Goal: Task Accomplishment & Management: Use online tool/utility

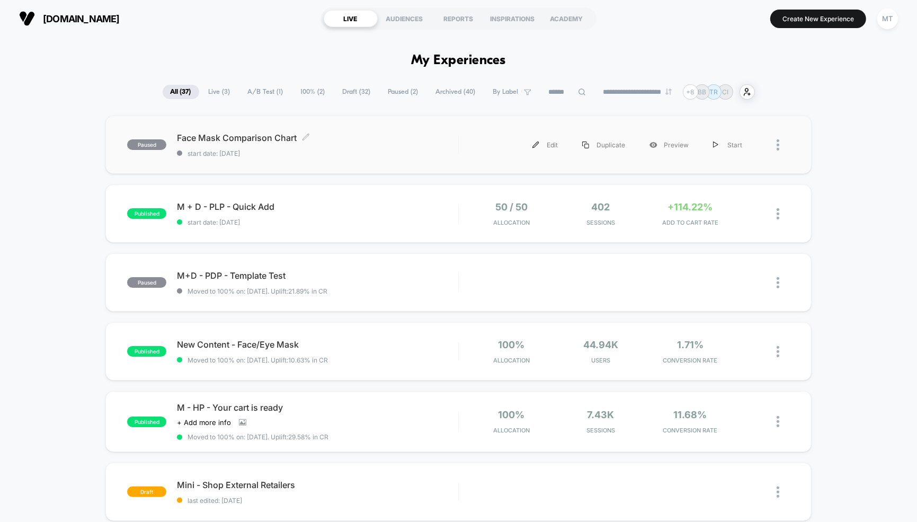
click at [261, 137] on span "Face Mask Comparison Chart Click to edit experience details" at bounding box center [317, 138] width 281 height 11
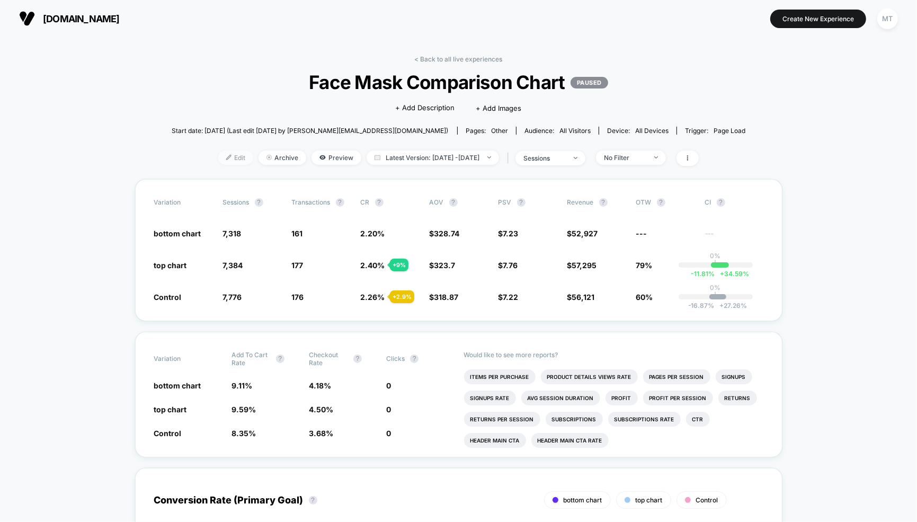
click at [223, 157] on span "Edit" at bounding box center [235, 158] width 35 height 14
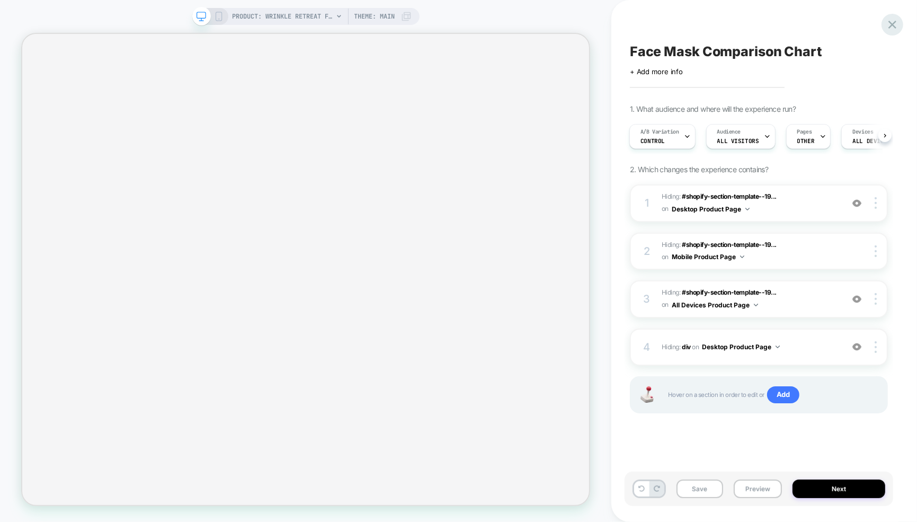
click at [0, 0] on icon at bounding box center [0, 0] width 0 height 0
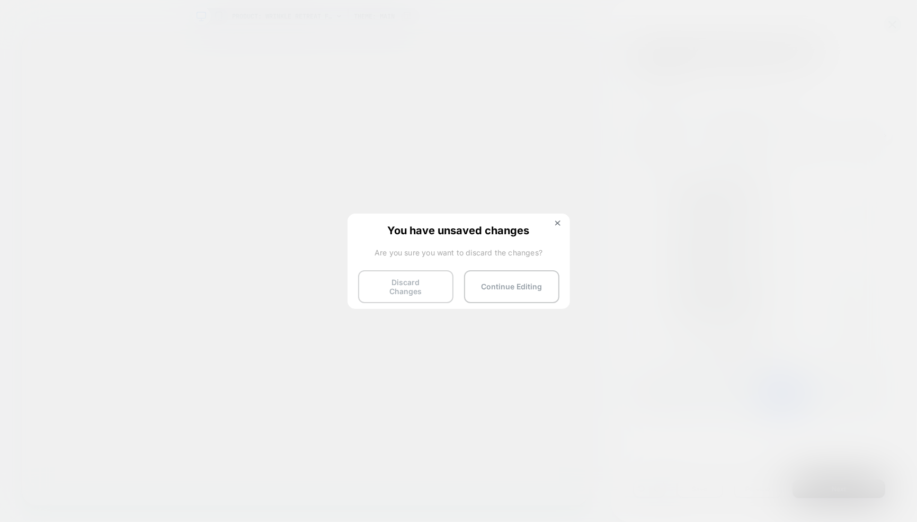
click at [0, 0] on button "Discard Changes" at bounding box center [0, 0] width 0 height 0
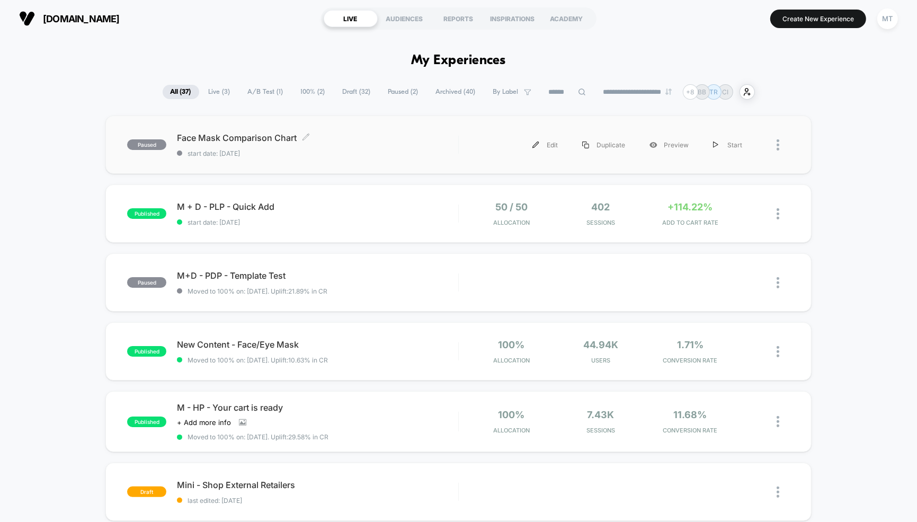
click at [240, 147] on div "Face Mask Comparison Chart Click to edit experience details Click to edit exper…" at bounding box center [317, 145] width 281 height 25
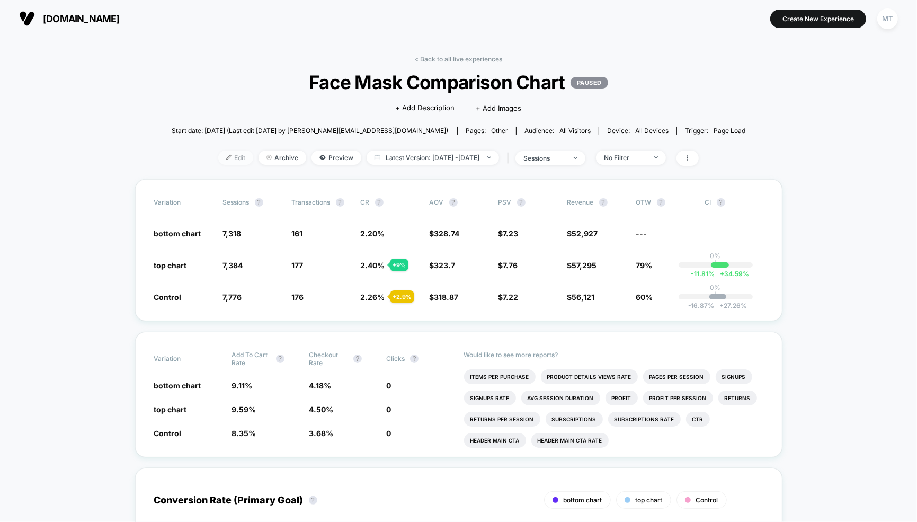
click at [218, 163] on span "Edit" at bounding box center [235, 158] width 35 height 14
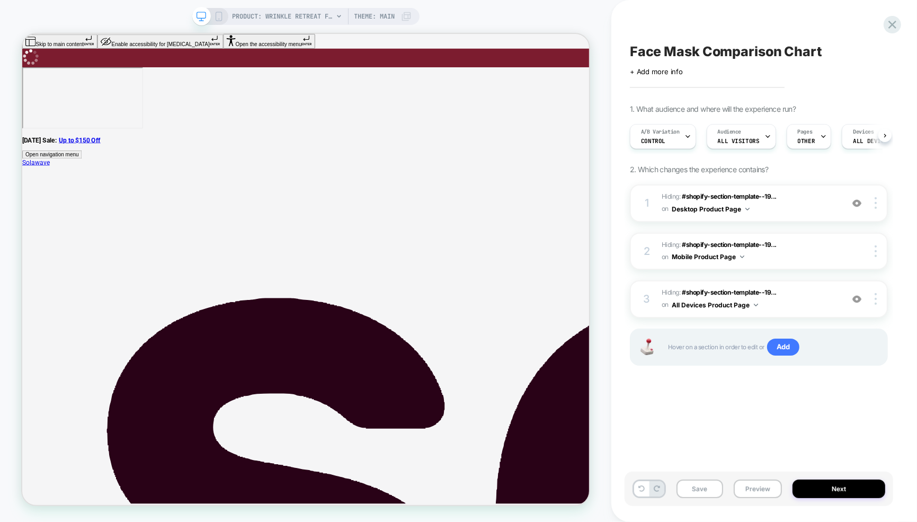
scroll to position [0, 1]
click at [875, 205] on img at bounding box center [876, 203] width 2 height 12
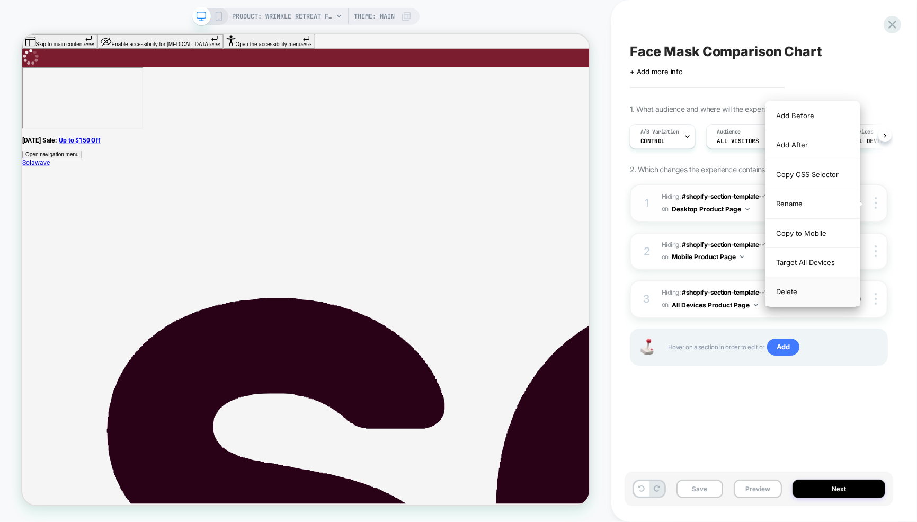
click at [801, 289] on div "Delete" at bounding box center [813, 291] width 94 height 29
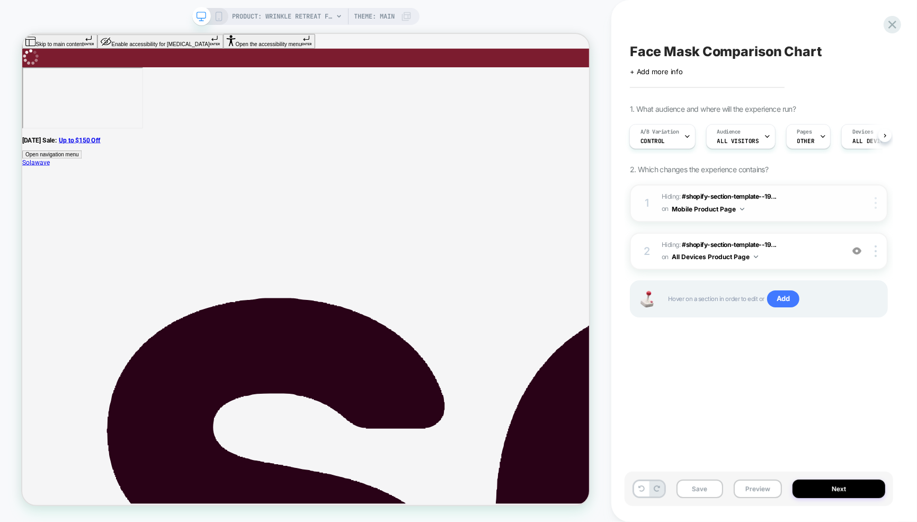
click at [877, 205] on div at bounding box center [878, 203] width 20 height 12
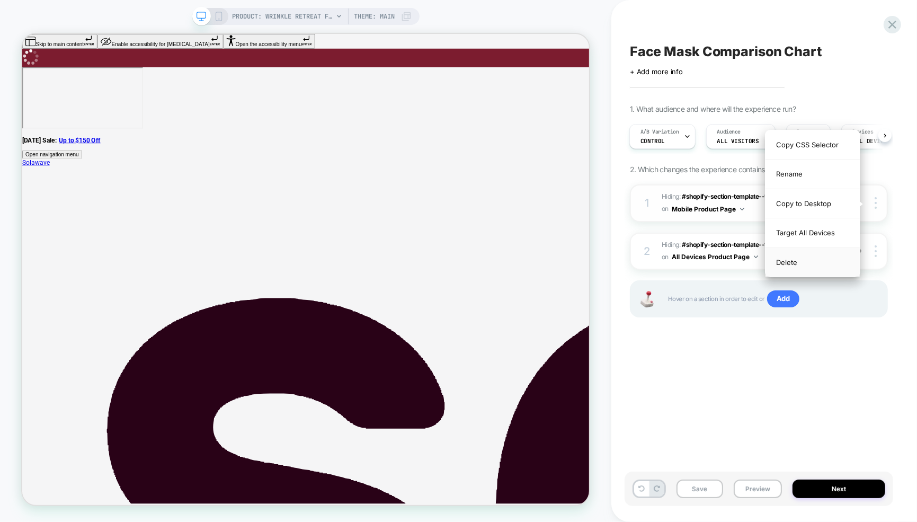
click at [832, 261] on div "Delete" at bounding box center [813, 262] width 94 height 29
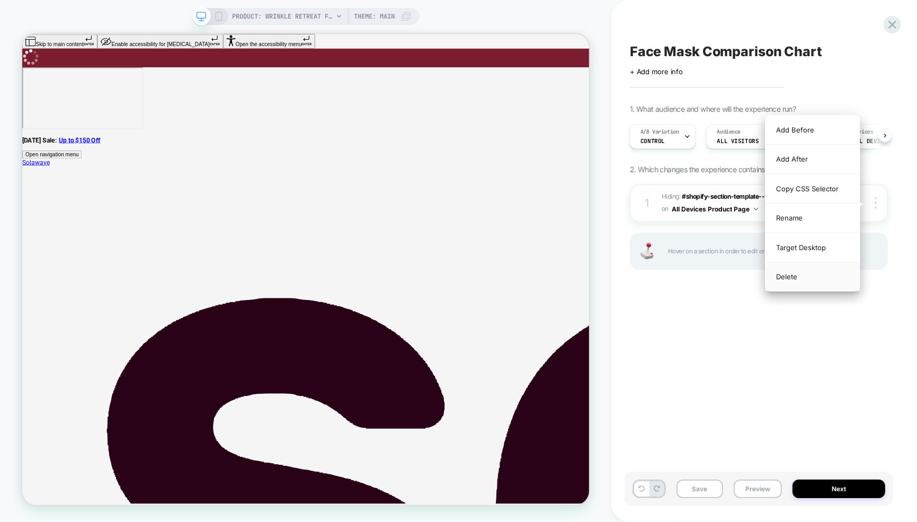
click at [0, 0] on div "Delete" at bounding box center [0, 0] width 0 height 0
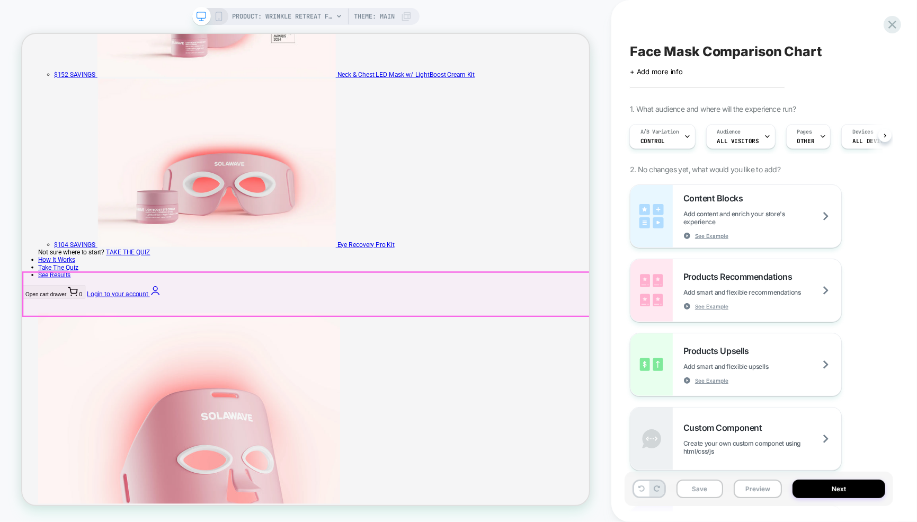
scroll to position [2895, 0]
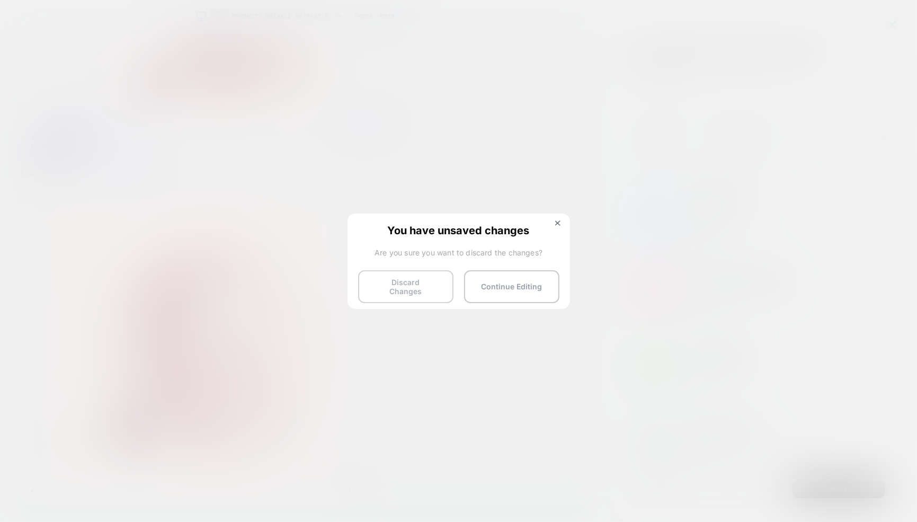
click at [0, 0] on button "Discard Changes" at bounding box center [0, 0] width 0 height 0
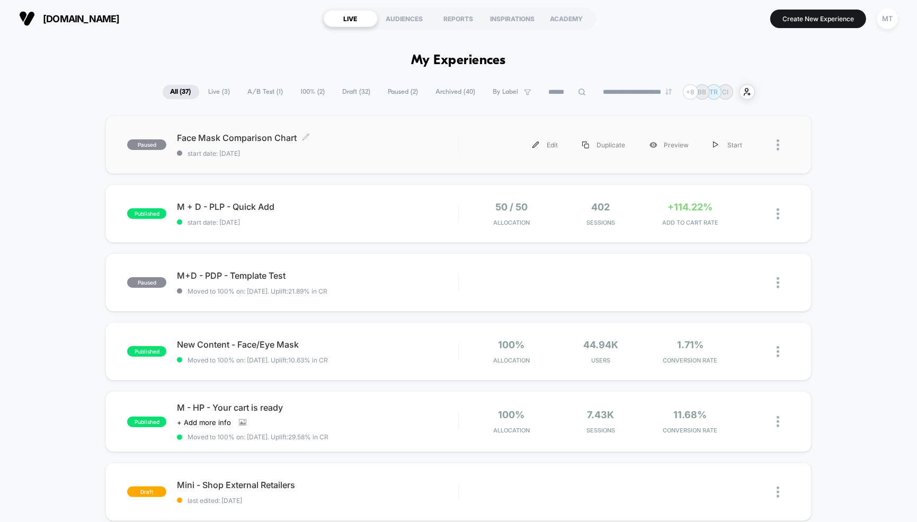
click at [284, 141] on span "Face Mask Comparison Chart Click to edit experience details" at bounding box center [317, 138] width 281 height 11
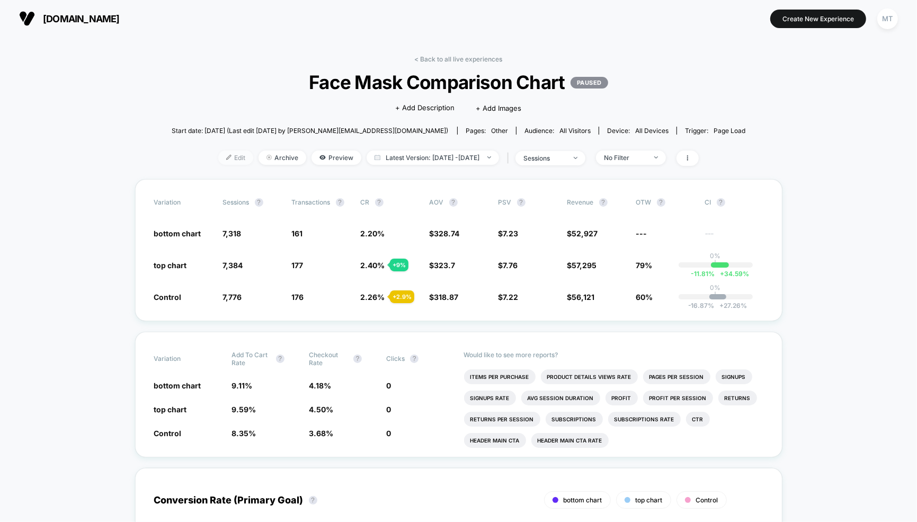
click at [218, 158] on span "Edit" at bounding box center [235, 158] width 35 height 14
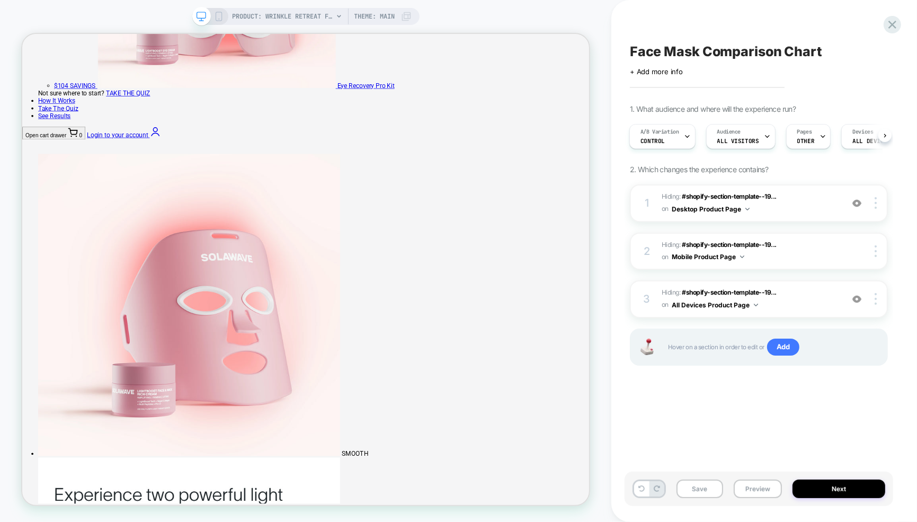
scroll to position [3252, 0]
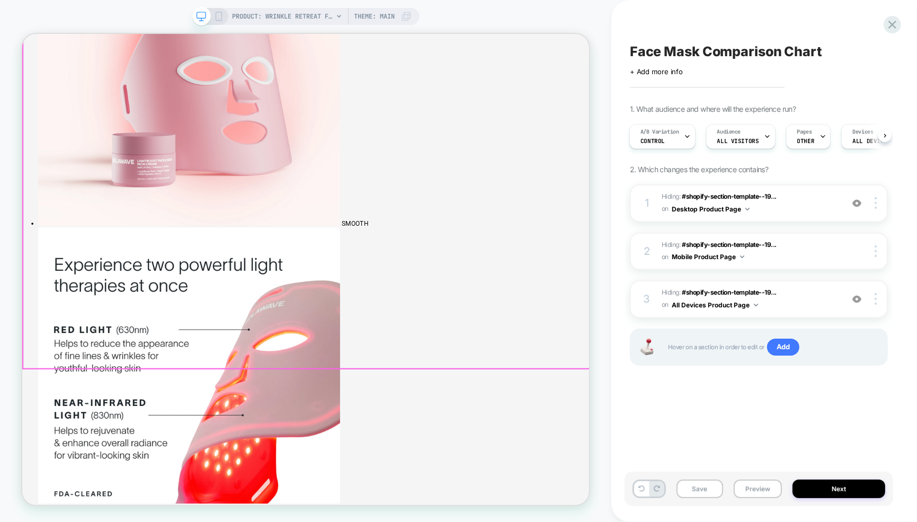
click at [874, 203] on div at bounding box center [878, 203] width 20 height 12
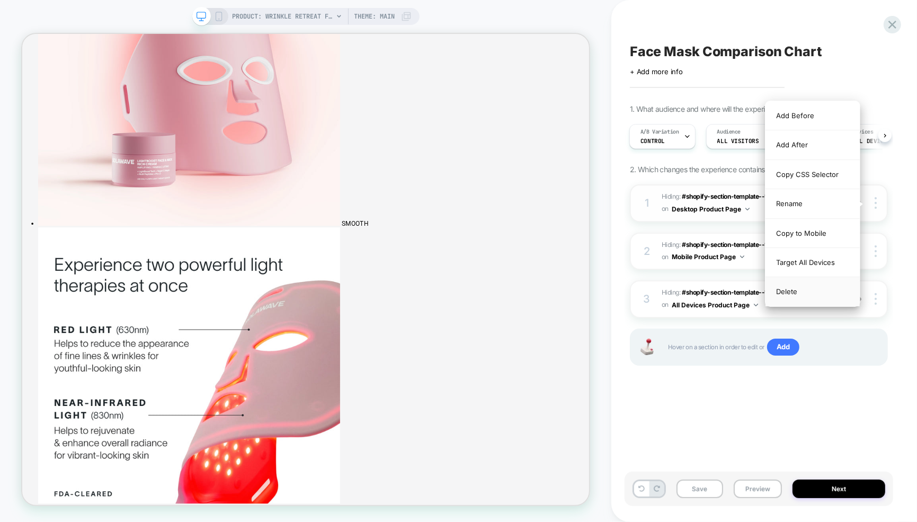
click at [818, 290] on div "Delete" at bounding box center [813, 291] width 94 height 29
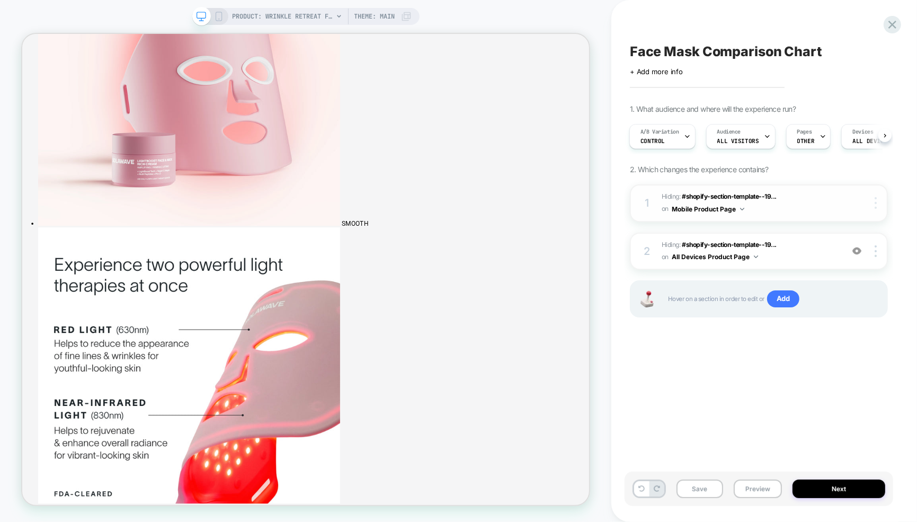
click at [0, 0] on div at bounding box center [0, 0] width 0 height 0
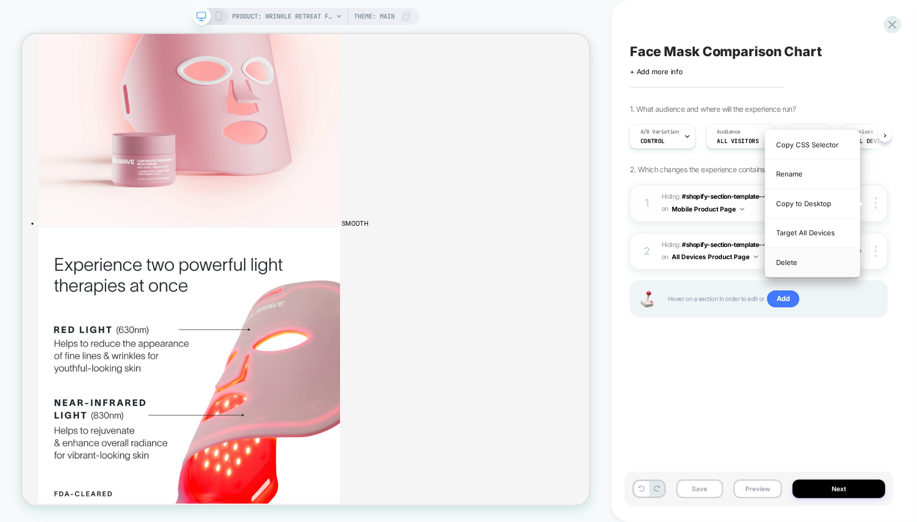
click at [814, 262] on div "Delete" at bounding box center [813, 262] width 94 height 29
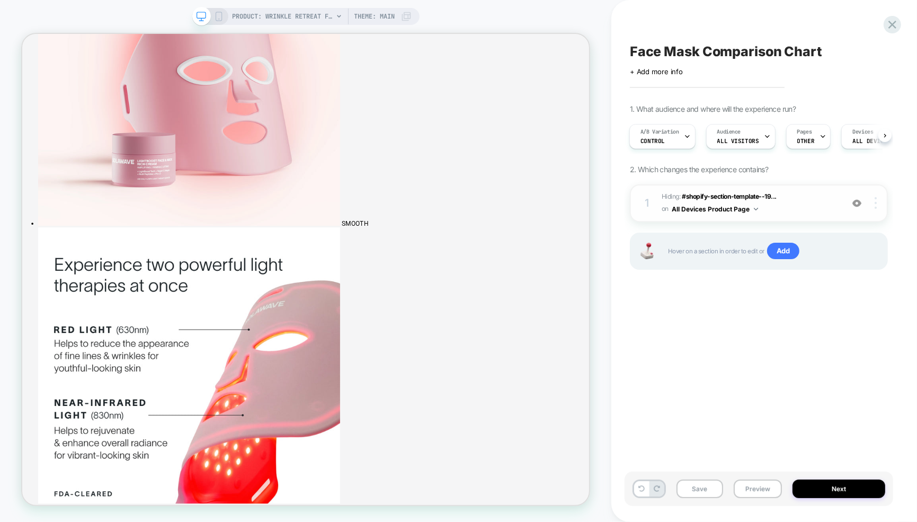
click at [879, 202] on div at bounding box center [878, 203] width 20 height 12
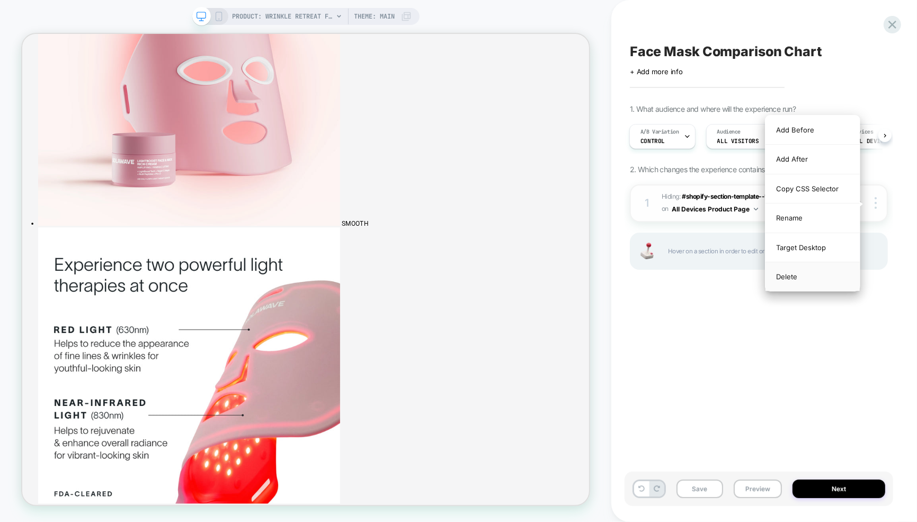
click at [0, 0] on div "Delete" at bounding box center [0, 0] width 0 height 0
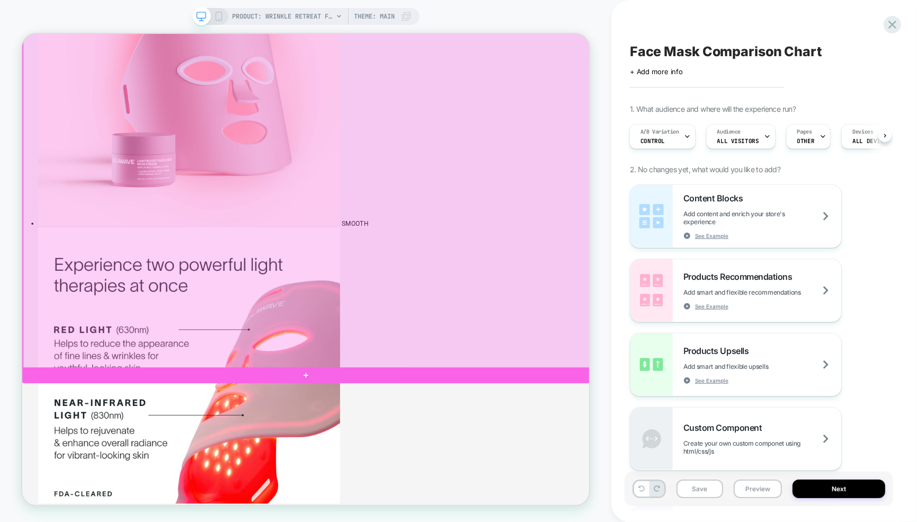
click at [723, 458] on div at bounding box center [401, 135] width 757 height 690
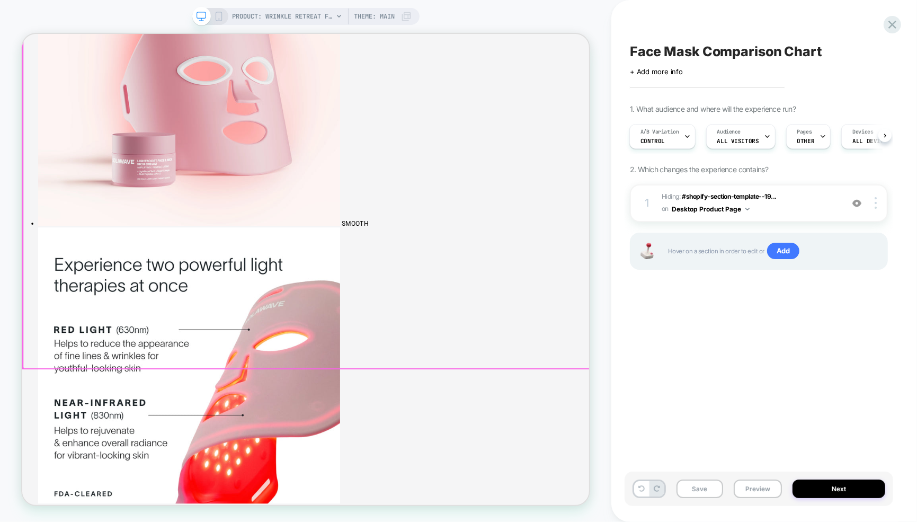
scroll to position [2562, 0]
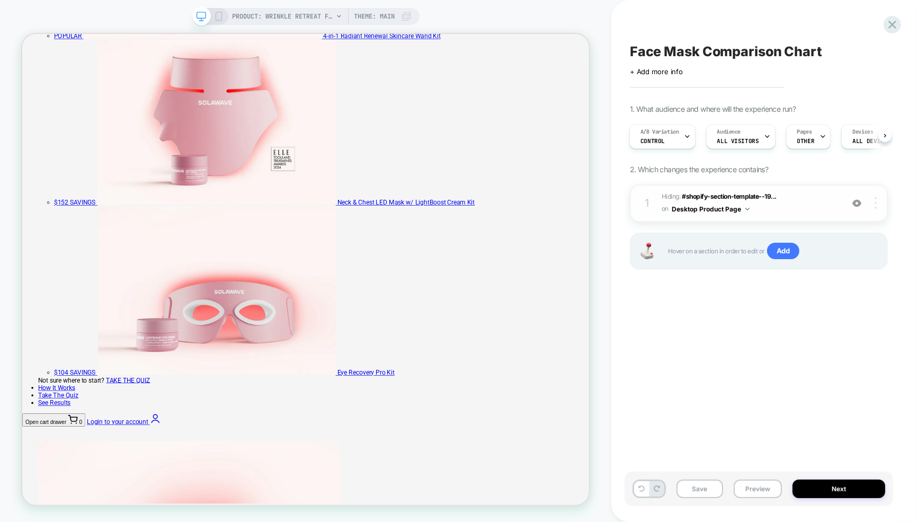
click at [0, 0] on div at bounding box center [0, 0] width 0 height 0
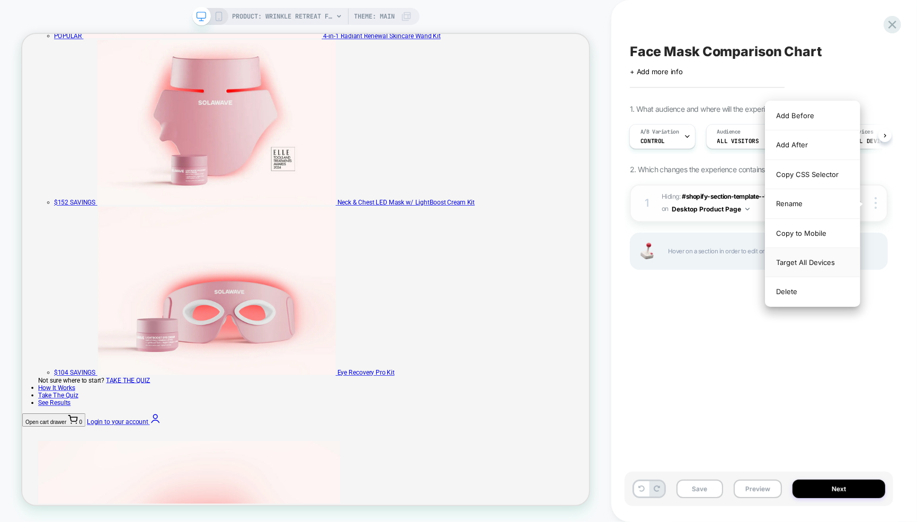
click at [826, 256] on div "Target All Devices" at bounding box center [813, 262] width 94 height 29
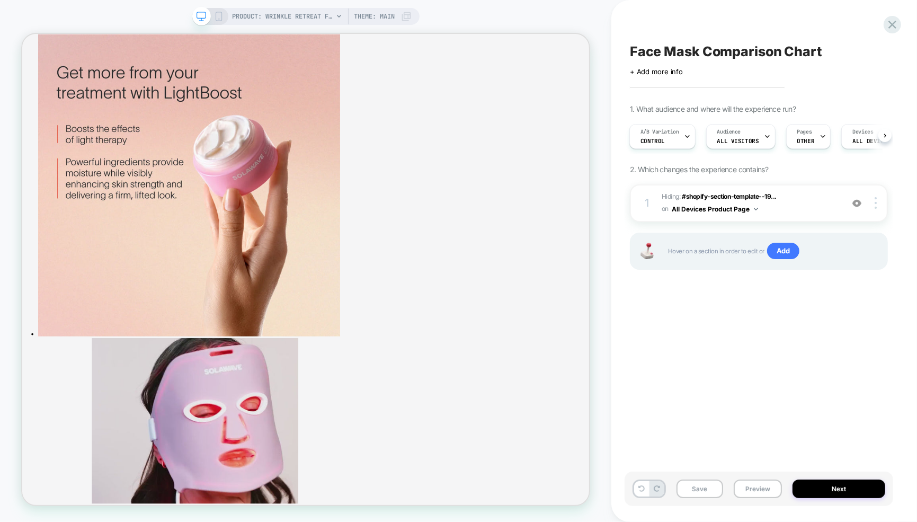
scroll to position [4346, 0]
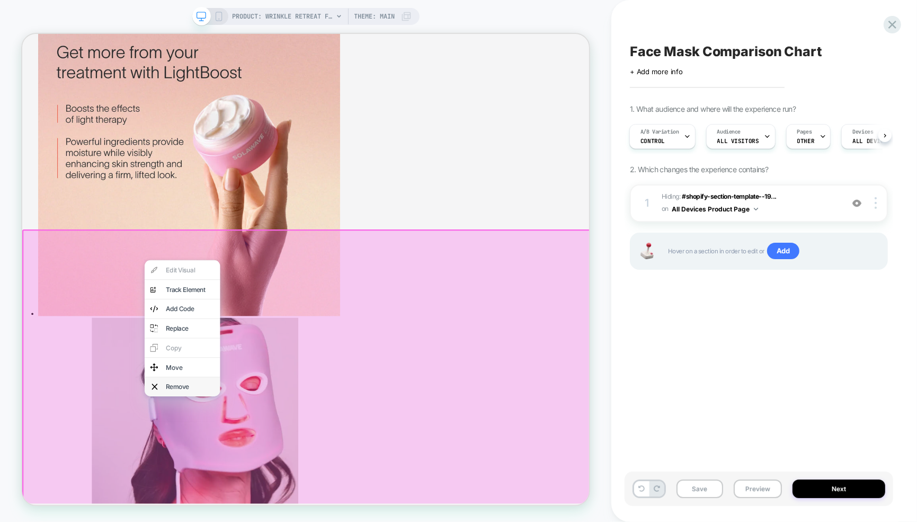
click at [233, 509] on div "Remove" at bounding box center [246, 504] width 65 height 11
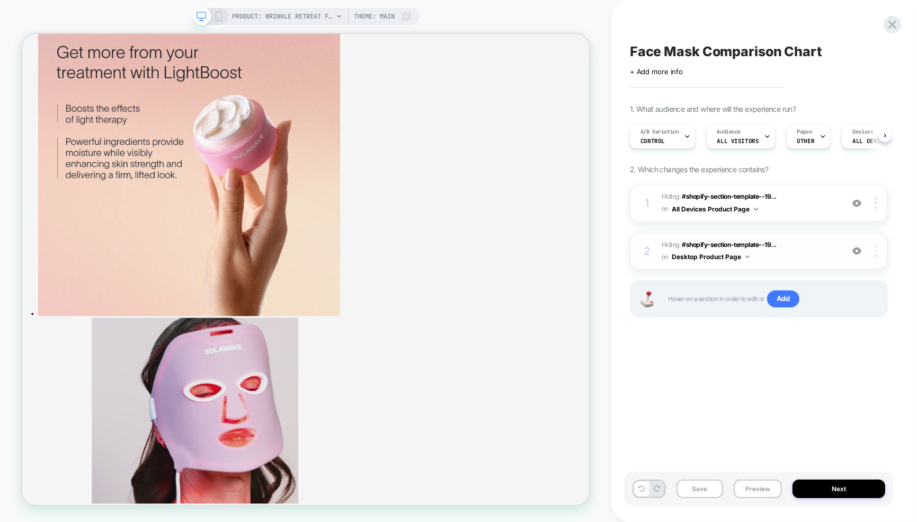
click at [877, 250] on div at bounding box center [878, 251] width 20 height 12
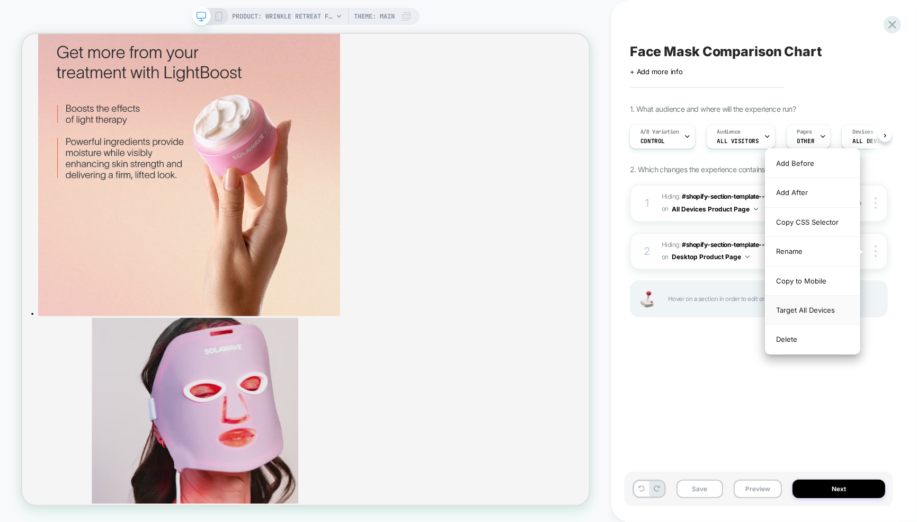
click at [823, 308] on div "Target All Devices" at bounding box center [813, 310] width 94 height 29
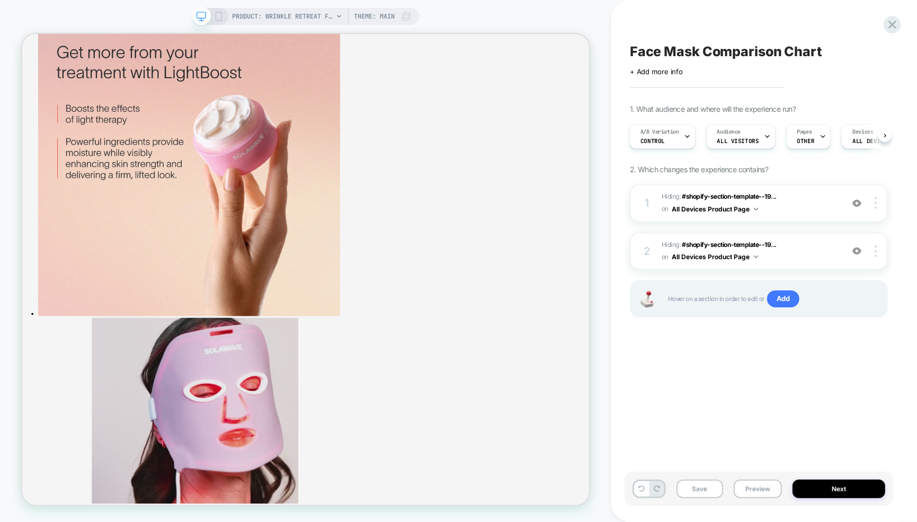
click at [726, 388] on div "Face Mask Comparison Chart Click to edit experience details + Add more info 1. …" at bounding box center [759, 261] width 269 height 501
click at [702, 486] on button "Save" at bounding box center [700, 489] width 47 height 19
click at [0, 0] on div "A/B Variation Control" at bounding box center [0, 0] width 0 height 0
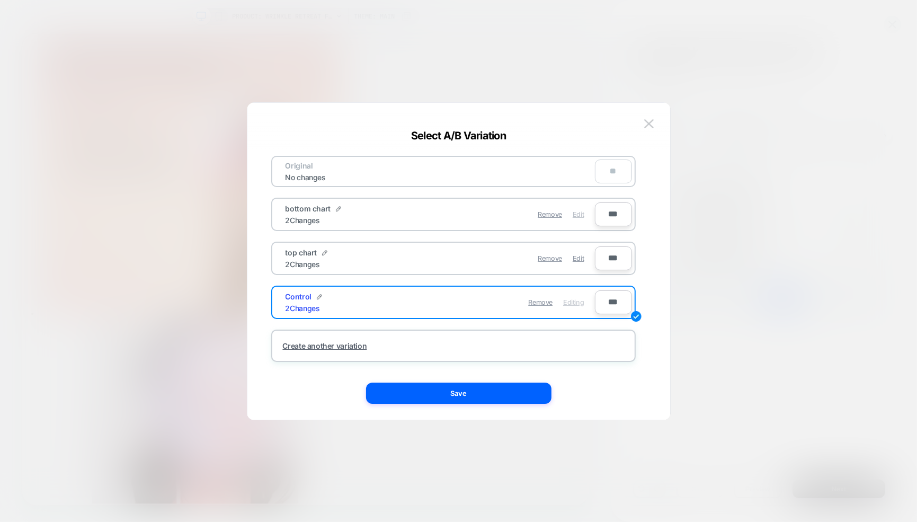
click at [579, 211] on span "Edit" at bounding box center [578, 214] width 11 height 8
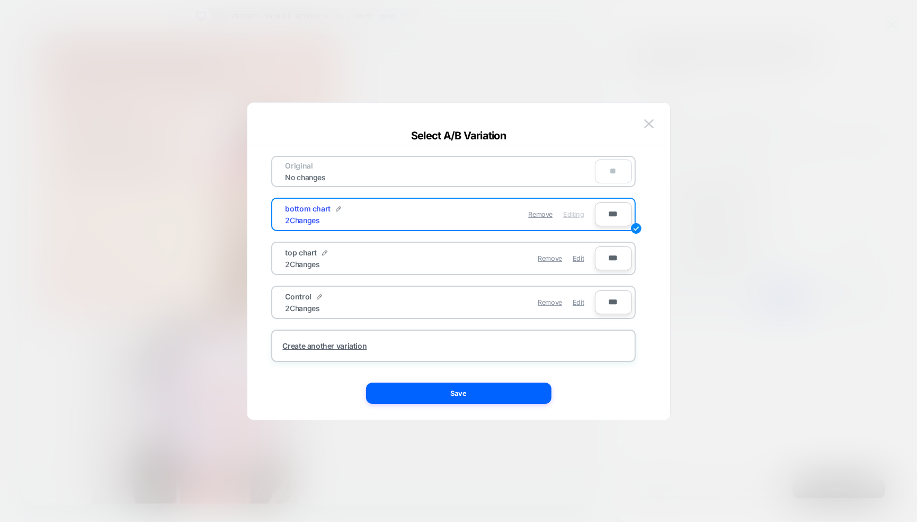
scroll to position [5036, 0]
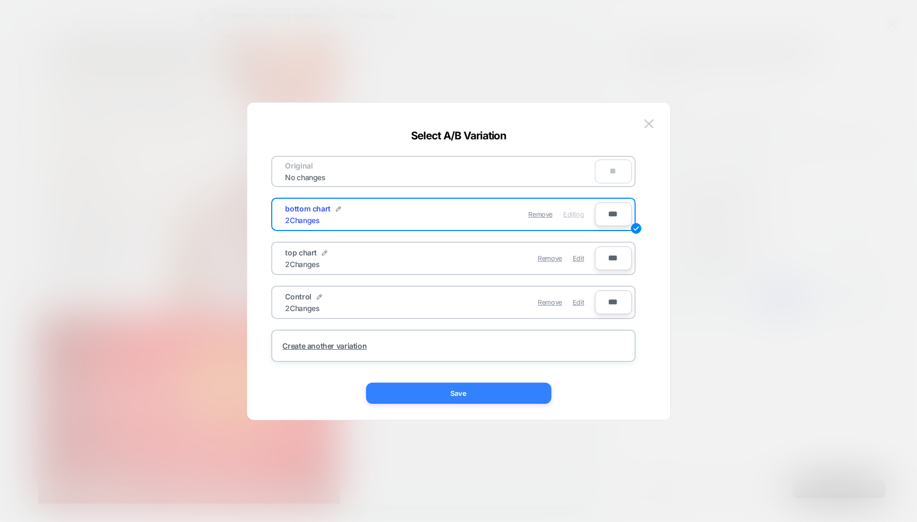
click at [455, 390] on button "Save" at bounding box center [459, 393] width 186 height 21
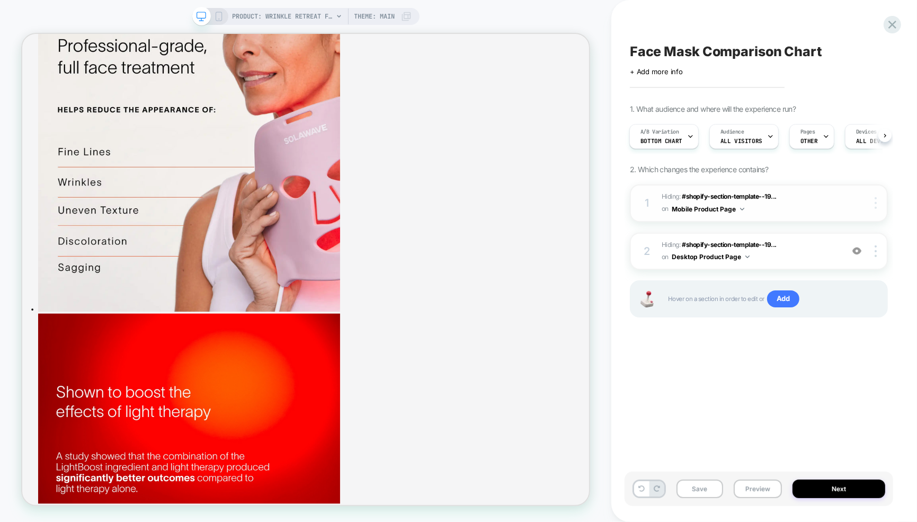
click at [876, 204] on img at bounding box center [876, 203] width 2 height 12
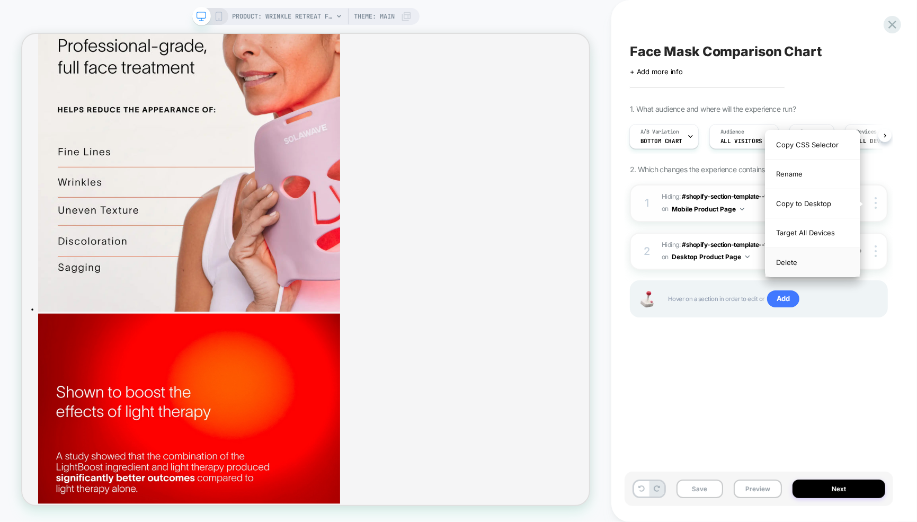
click at [822, 255] on div "Delete" at bounding box center [813, 262] width 94 height 29
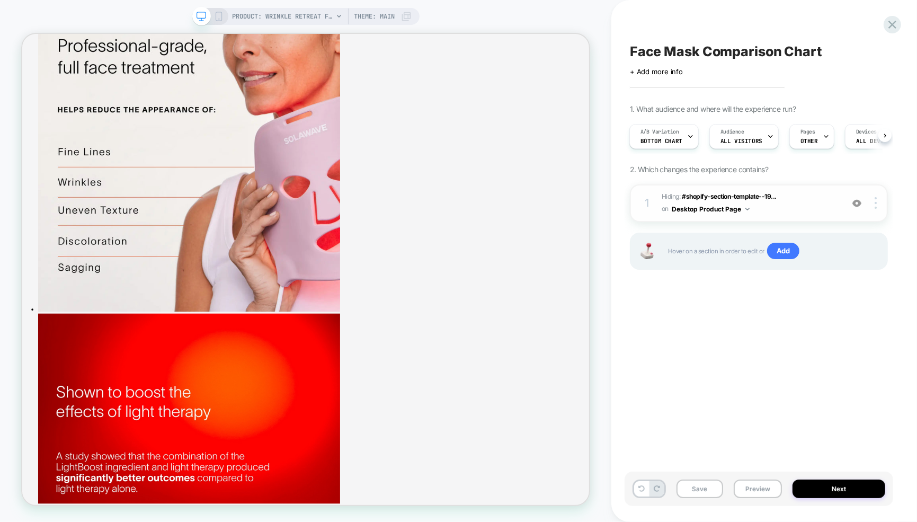
click at [878, 210] on div "1 Hiding : #shopify-section-template--19... #shopify-section-template--19076348…" at bounding box center [759, 203] width 258 height 38
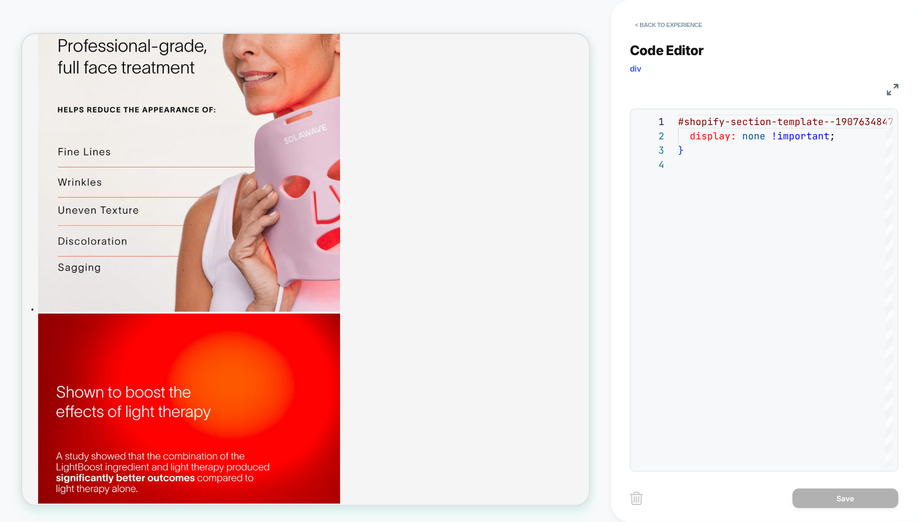
scroll to position [43, 0]
click at [645, 21] on button "< Back to experience" at bounding box center [668, 24] width 77 height 17
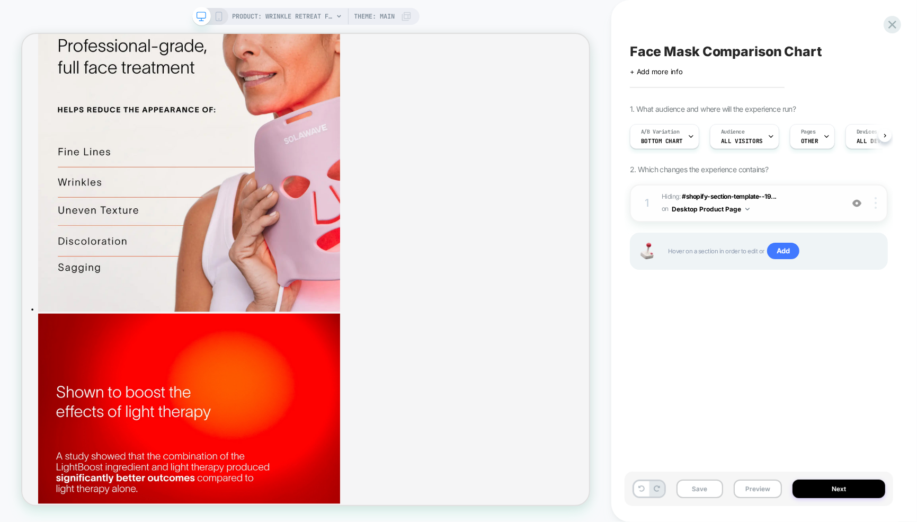
scroll to position [0, 1]
click at [878, 204] on div at bounding box center [878, 203] width 20 height 12
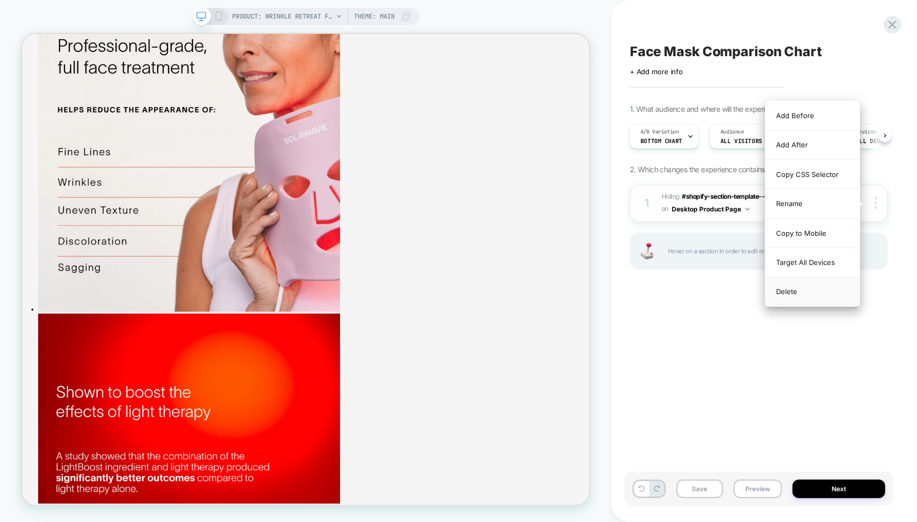
click at [795, 286] on div "Delete" at bounding box center [813, 291] width 94 height 29
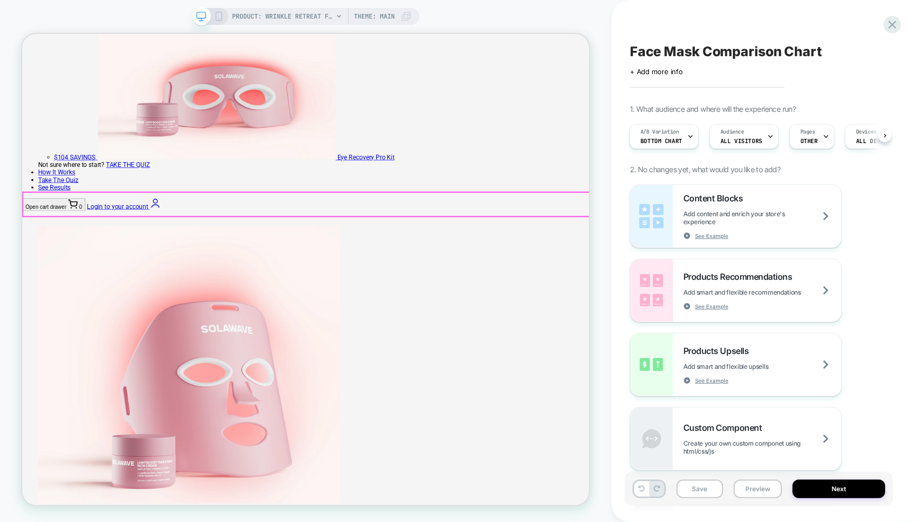
scroll to position [2713, 0]
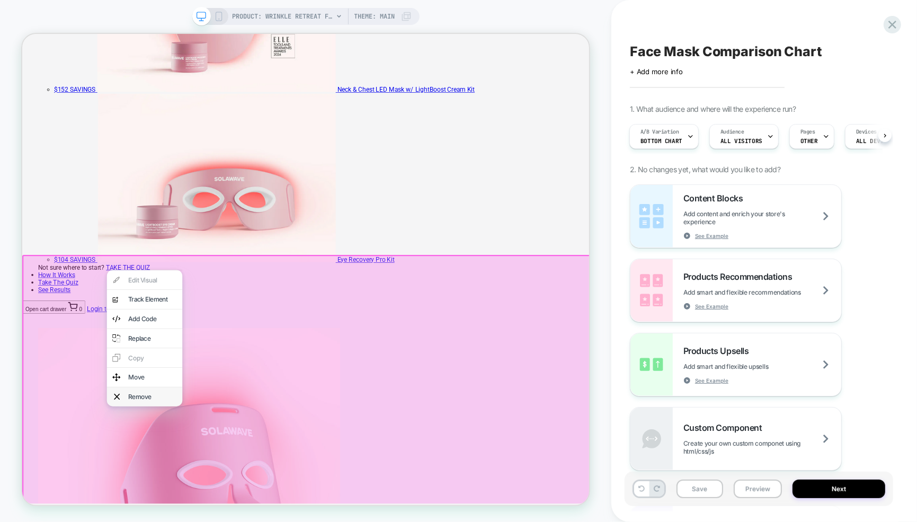
click at [178, 522] on div "Remove" at bounding box center [196, 517] width 65 height 11
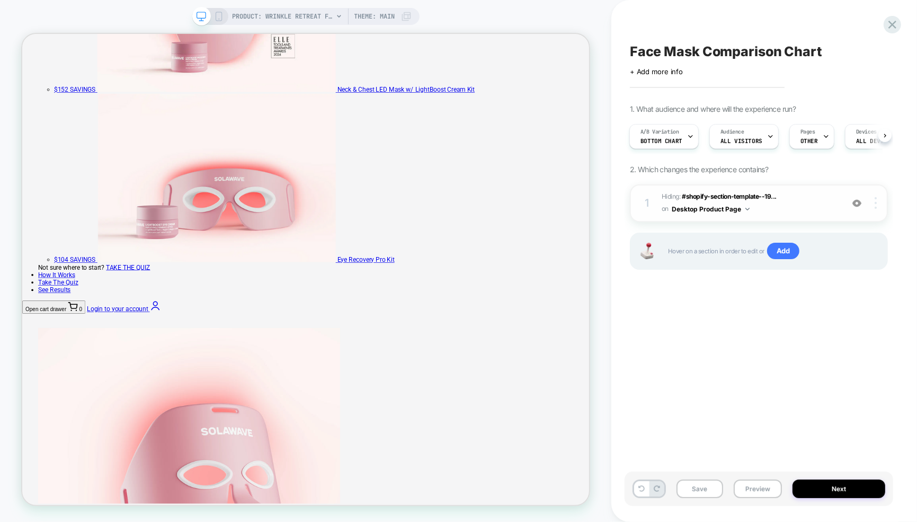
click at [877, 200] on div at bounding box center [878, 203] width 20 height 12
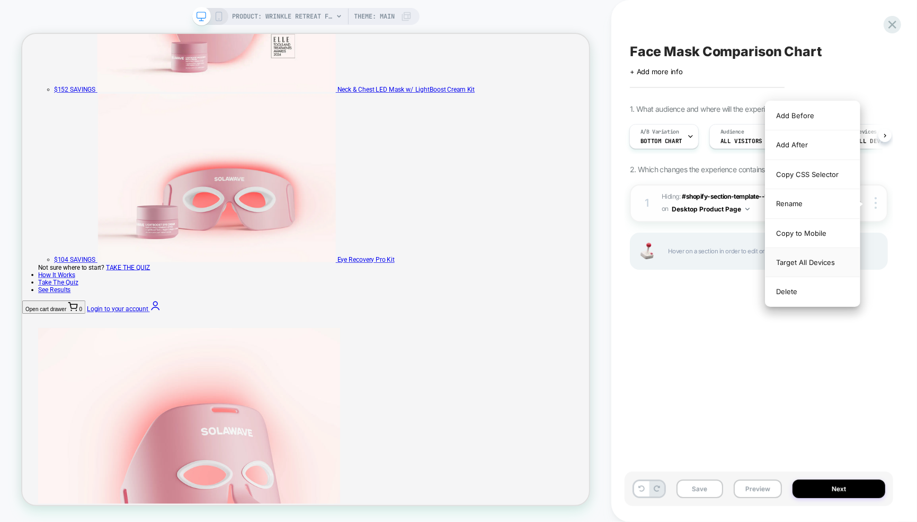
click at [820, 262] on div "Target All Devices" at bounding box center [813, 262] width 94 height 29
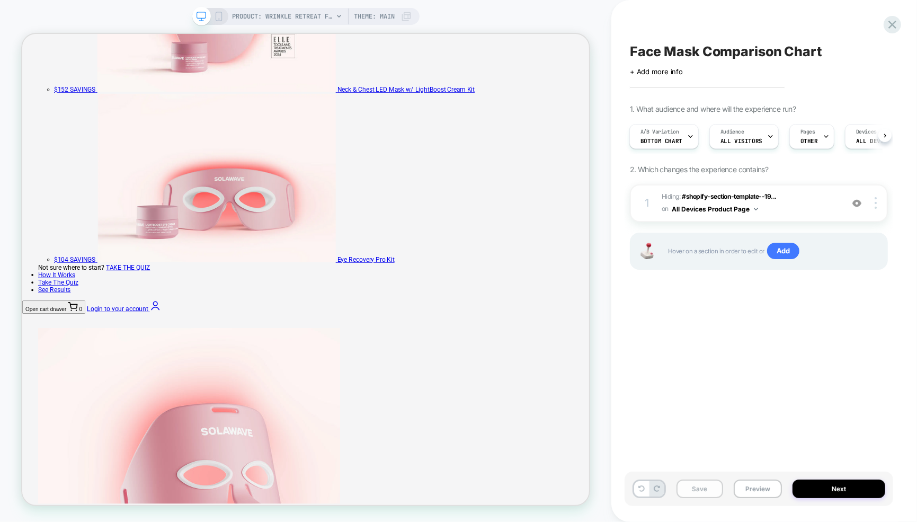
click at [692, 492] on button "Save" at bounding box center [700, 489] width 47 height 19
click at [680, 136] on div "A/B Variation bottom chart" at bounding box center [661, 137] width 63 height 24
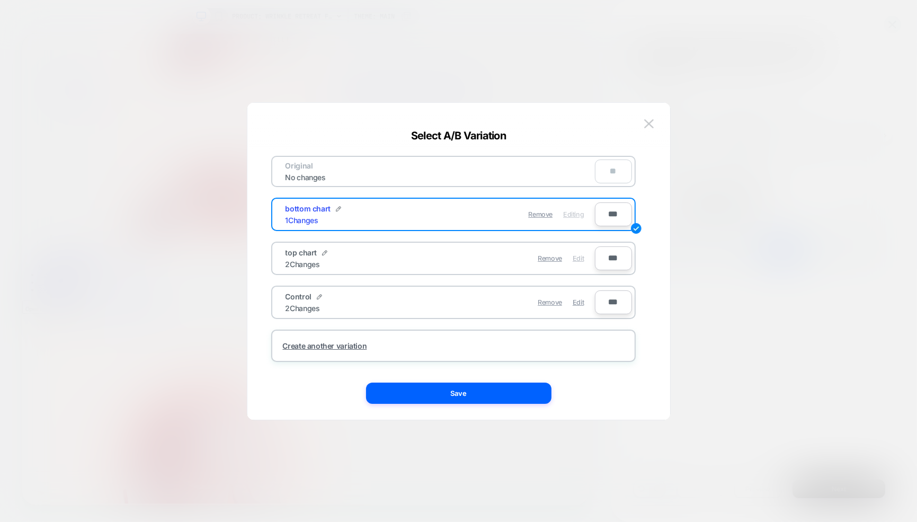
click at [578, 257] on span "Edit" at bounding box center [578, 258] width 11 height 8
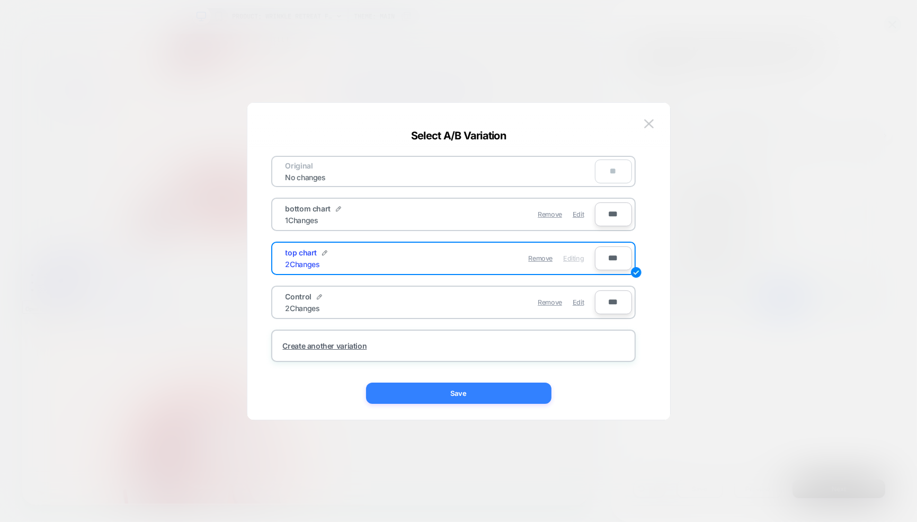
click at [465, 398] on button "Save" at bounding box center [459, 393] width 186 height 21
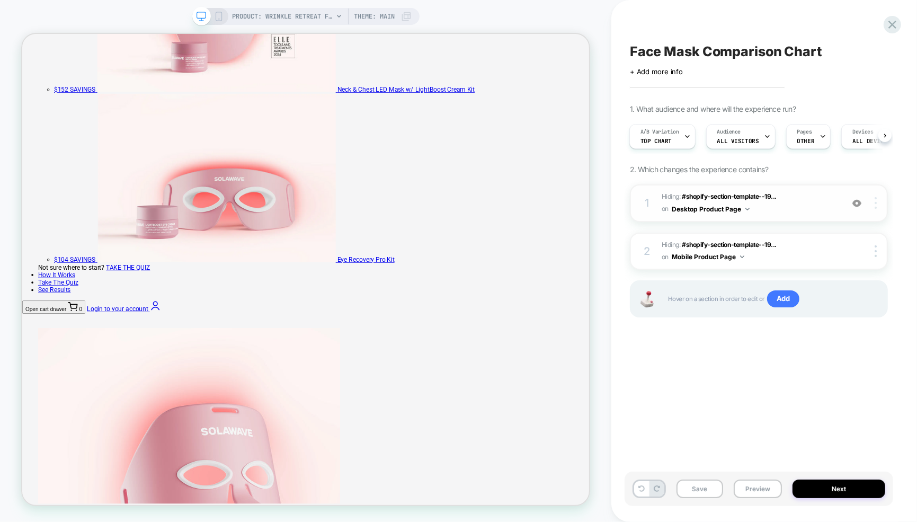
click at [876, 208] on img at bounding box center [876, 203] width 2 height 12
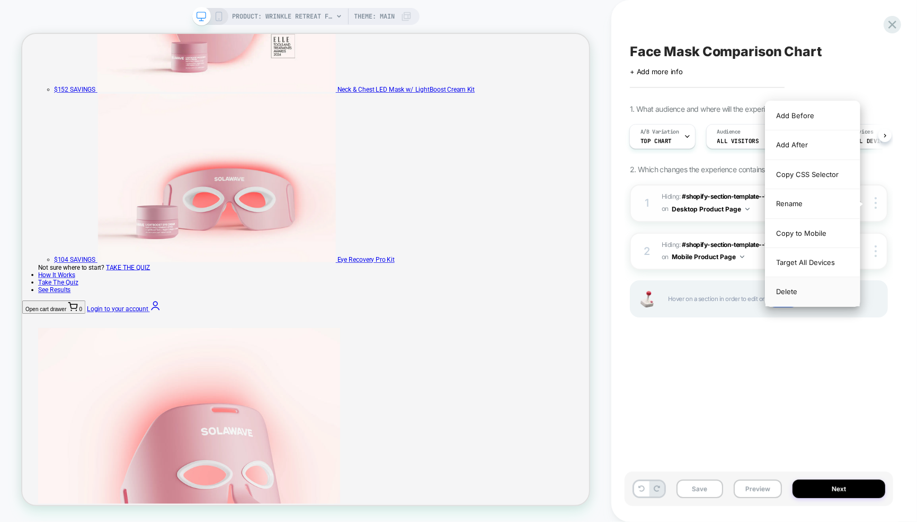
click at [805, 290] on div "Delete" at bounding box center [813, 291] width 94 height 29
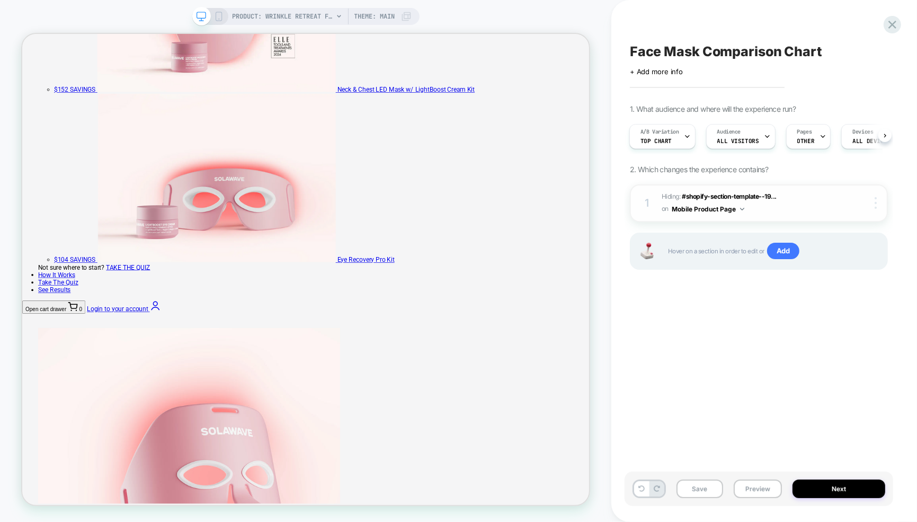
click at [876, 200] on img at bounding box center [876, 203] width 2 height 12
click at [879, 201] on div at bounding box center [878, 203] width 20 height 12
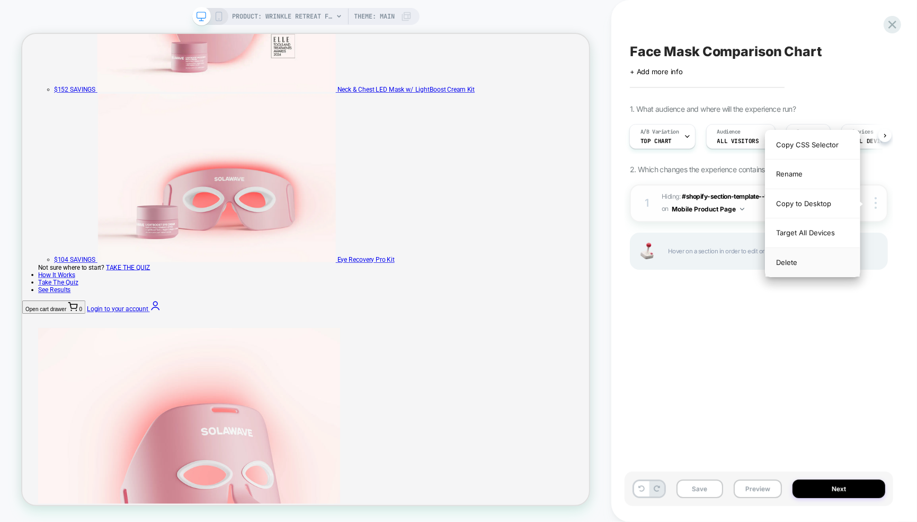
click at [805, 259] on div "Delete" at bounding box center [813, 262] width 94 height 29
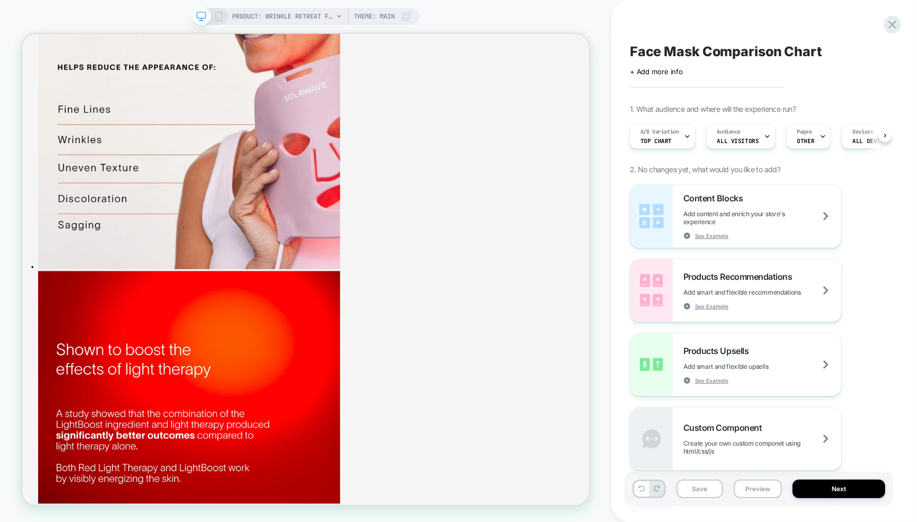
scroll to position [5137, 0]
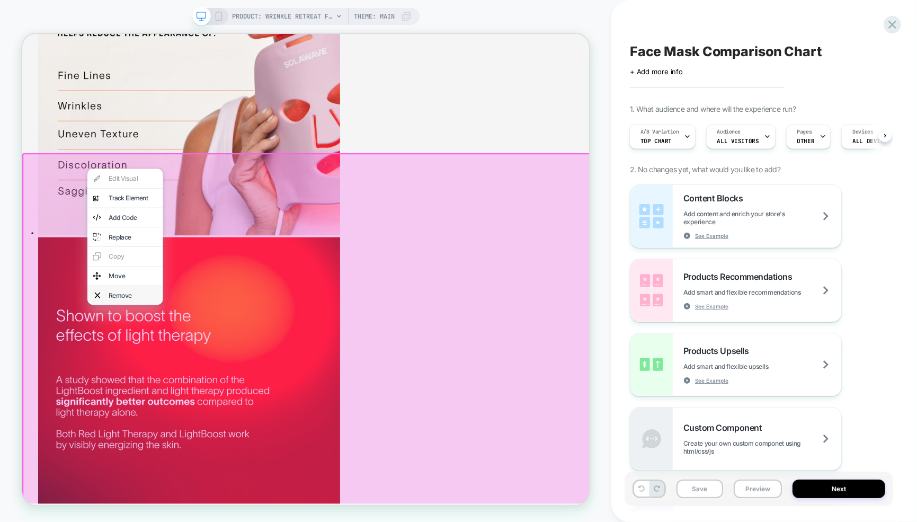
click at [165, 387] on div "Remove" at bounding box center [170, 382] width 65 height 11
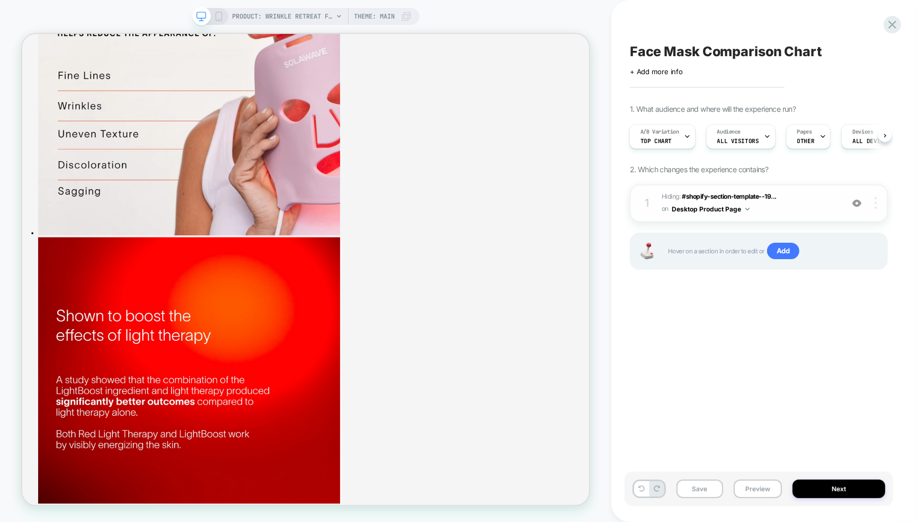
click at [876, 207] on img at bounding box center [876, 203] width 2 height 12
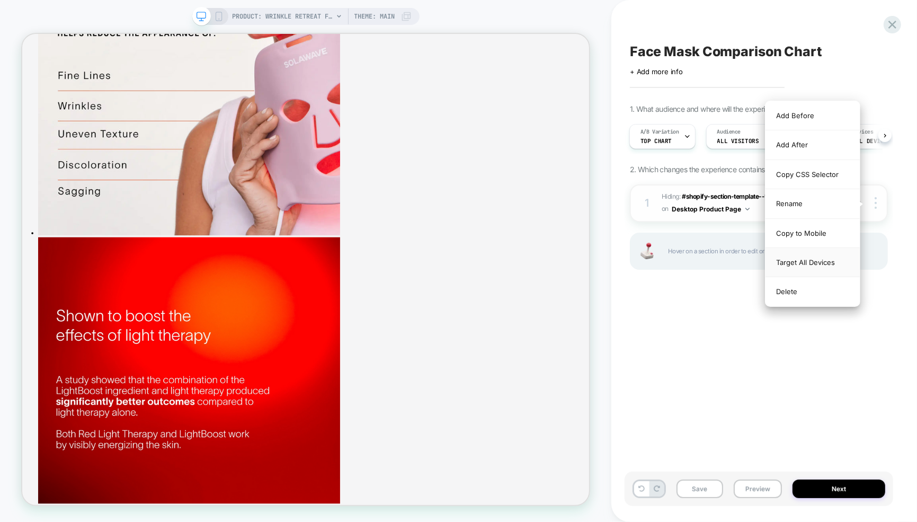
click at [813, 256] on div "Target All Devices" at bounding box center [813, 262] width 94 height 29
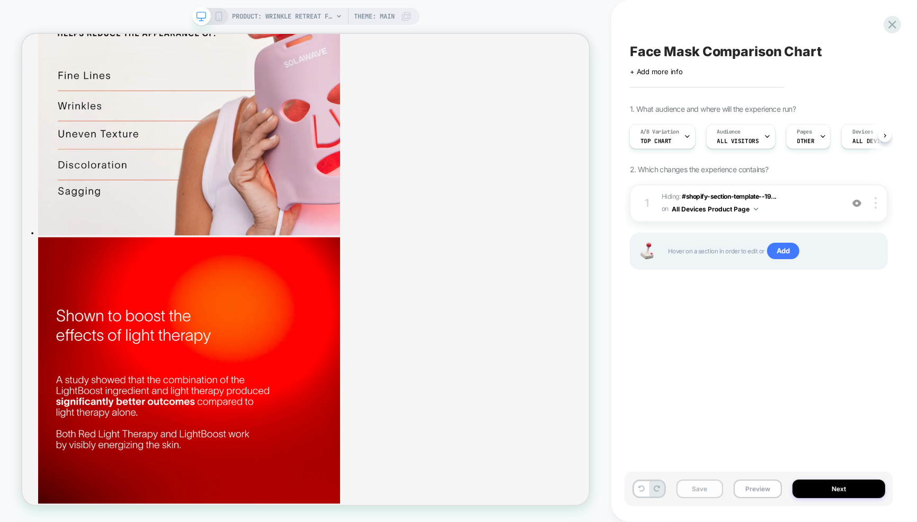
click at [705, 489] on button "Save" at bounding box center [700, 489] width 47 height 19
click at [674, 142] on div "A/B Variation top chart" at bounding box center [660, 137] width 60 height 24
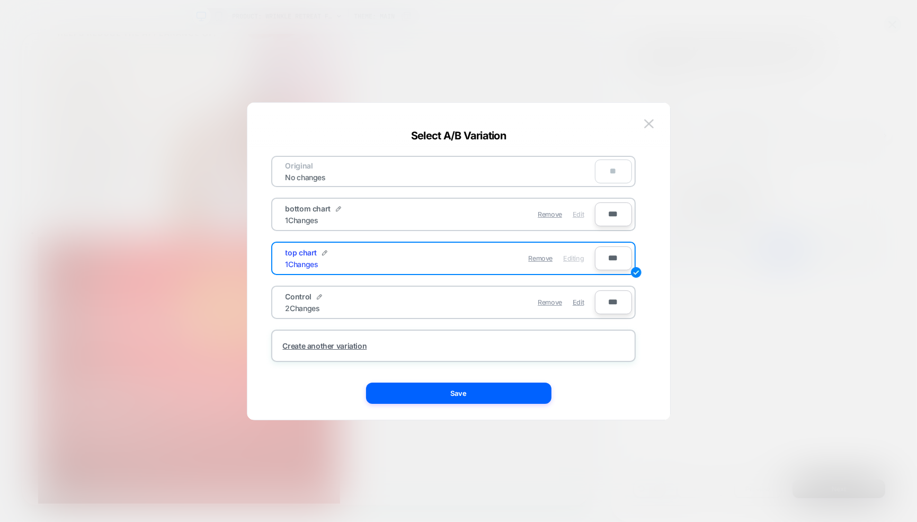
click at [581, 214] on span "Edit" at bounding box center [578, 214] width 11 height 8
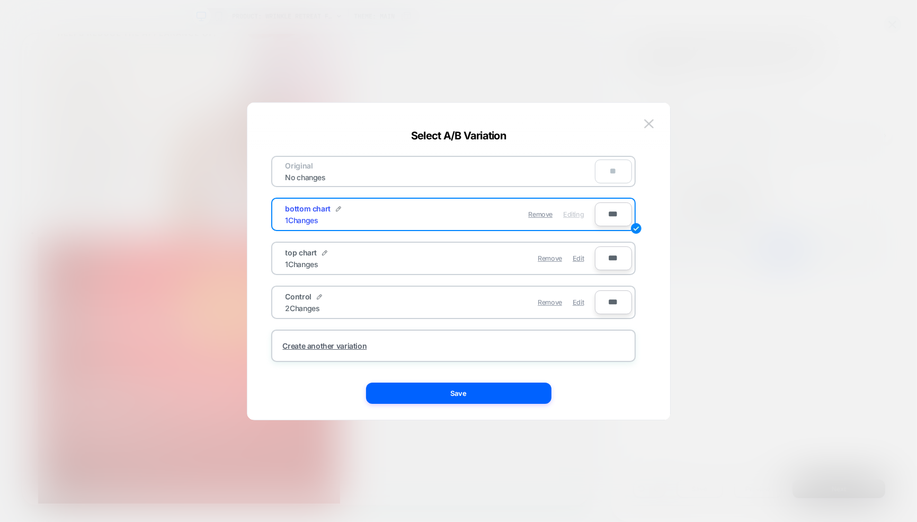
scroll to position [4447, 0]
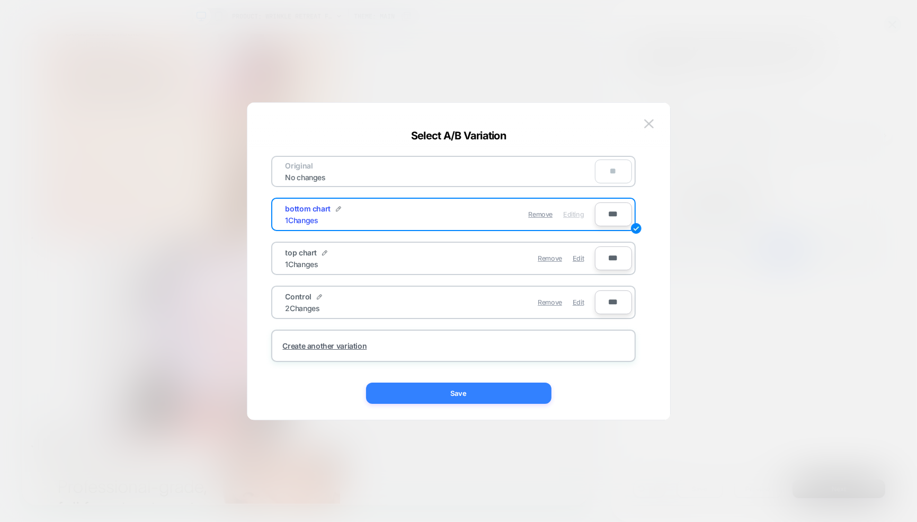
click at [474, 400] on button "Save" at bounding box center [459, 393] width 186 height 21
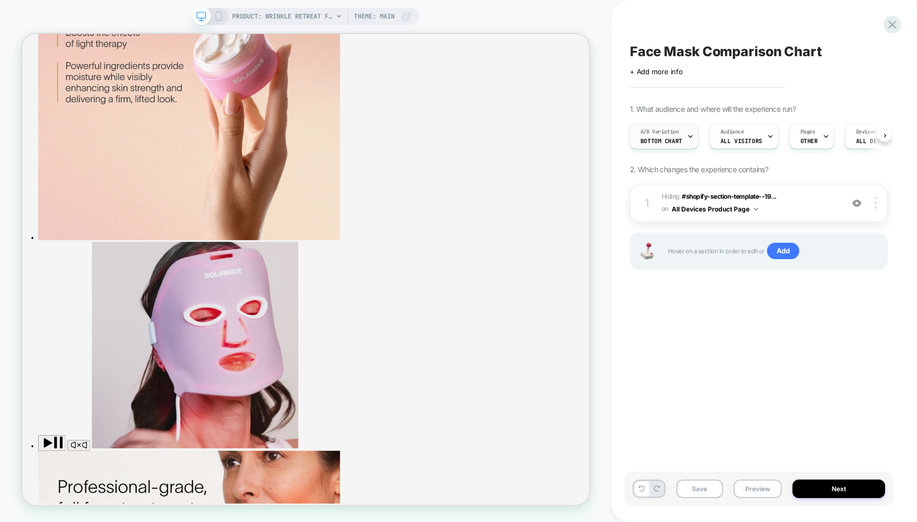
click at [682, 133] on div "A/B Variation bottom chart" at bounding box center [661, 137] width 63 height 24
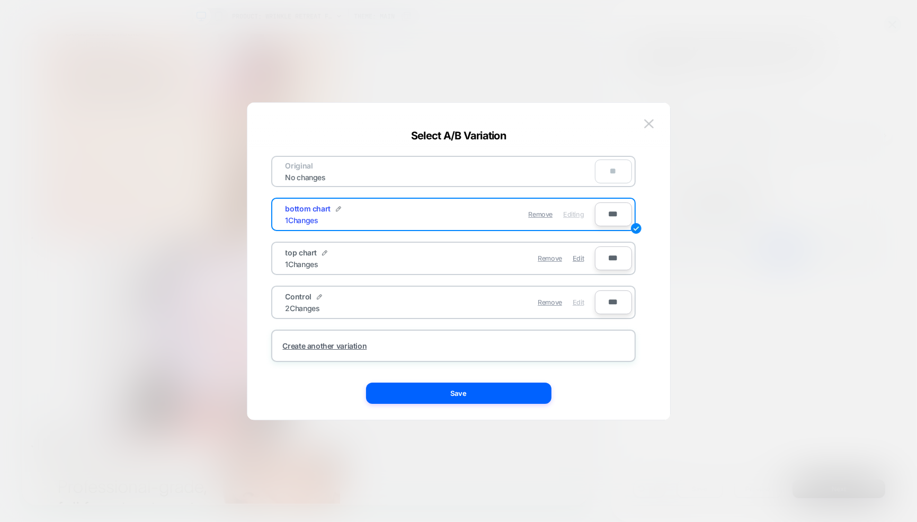
click at [575, 301] on span "Edit" at bounding box center [578, 302] width 11 height 8
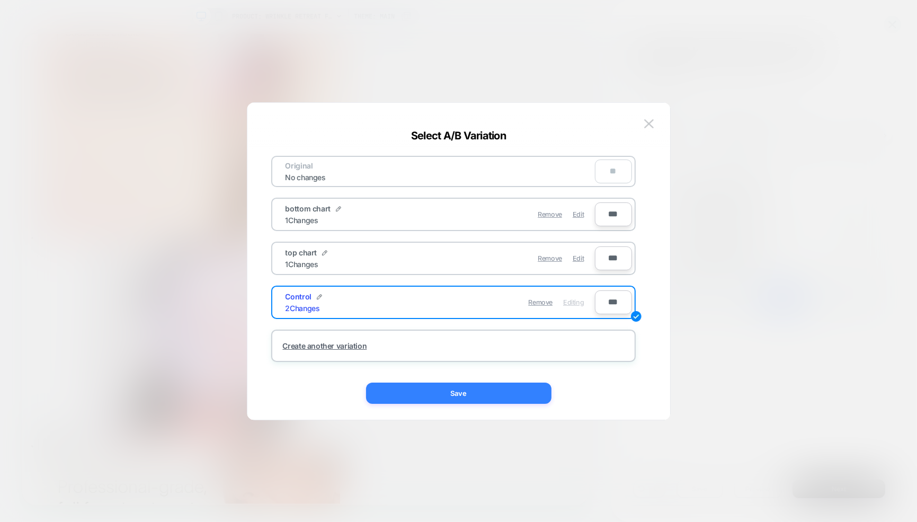
click at [462, 402] on button "Save" at bounding box center [459, 393] width 186 height 21
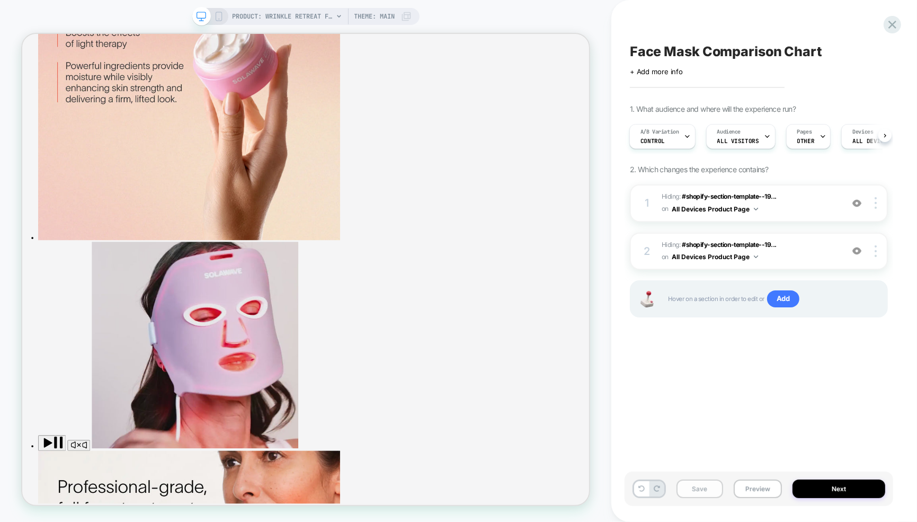
click at [697, 485] on button "Save" at bounding box center [700, 489] width 47 height 19
click at [819, 484] on button "Next" at bounding box center [839, 489] width 93 height 19
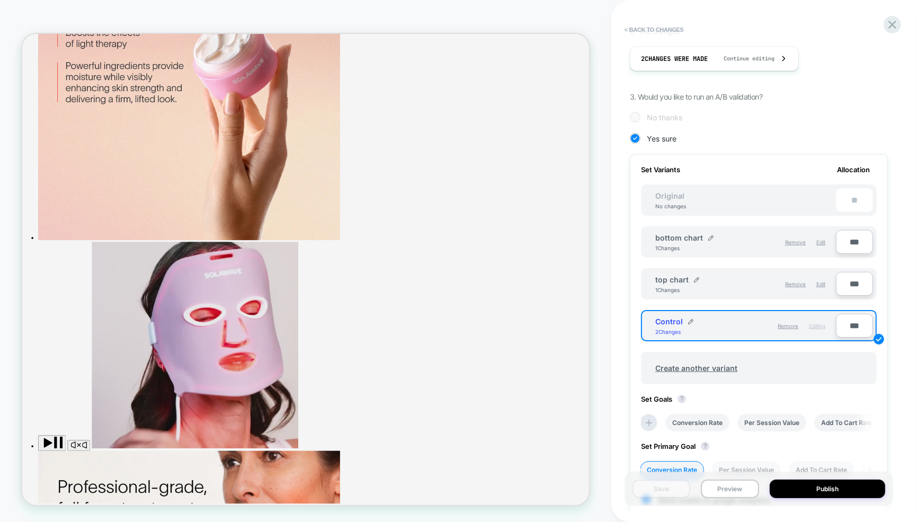
scroll to position [218, 0]
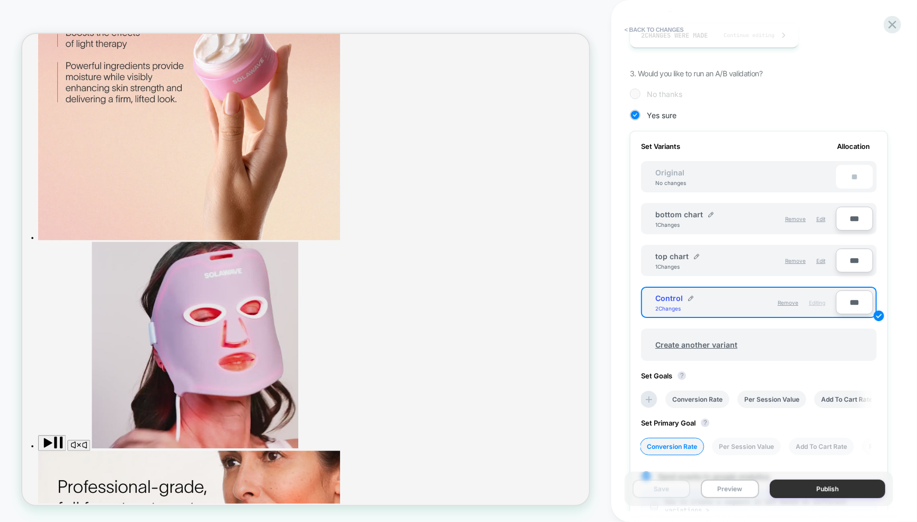
click at [827, 488] on button "Publish" at bounding box center [828, 489] width 116 height 19
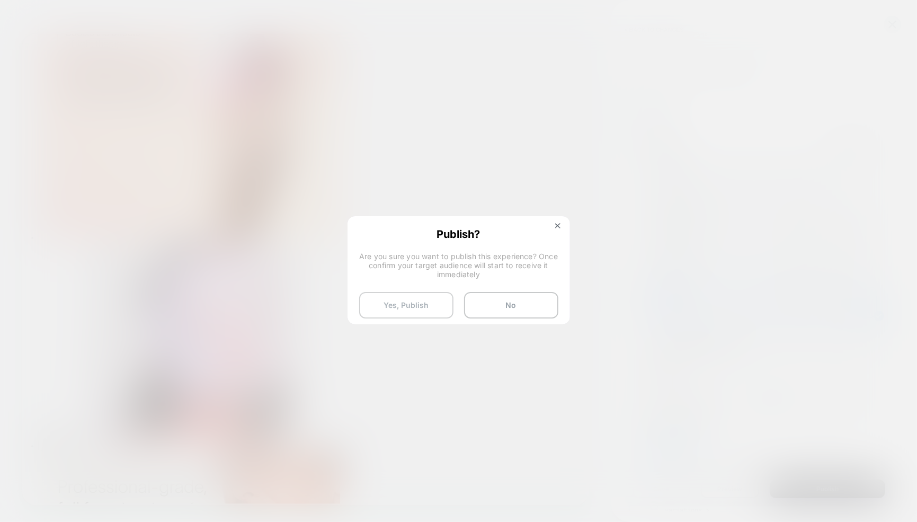
click at [395, 308] on button "Yes, Publish" at bounding box center [406, 305] width 94 height 27
